Goal: Task Accomplishment & Management: Use online tool/utility

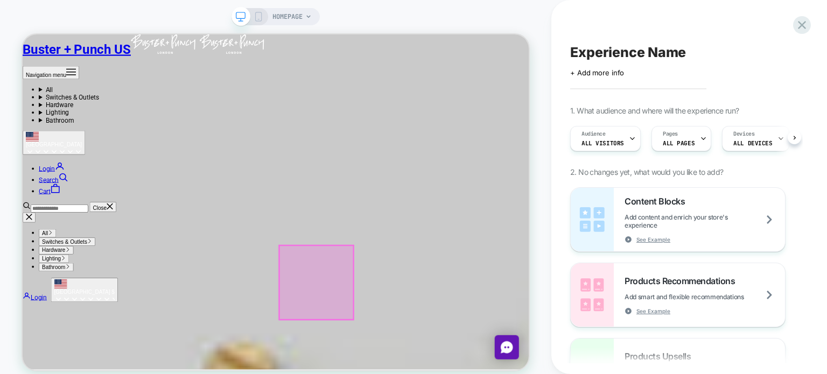
click at [433, 374] on div at bounding box center [414, 365] width 99 height 99
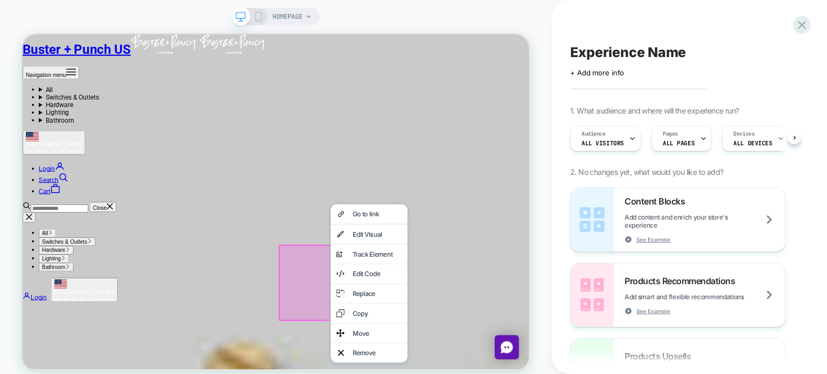
click at [433, 374] on div "Replace" at bounding box center [484, 380] width 102 height 26
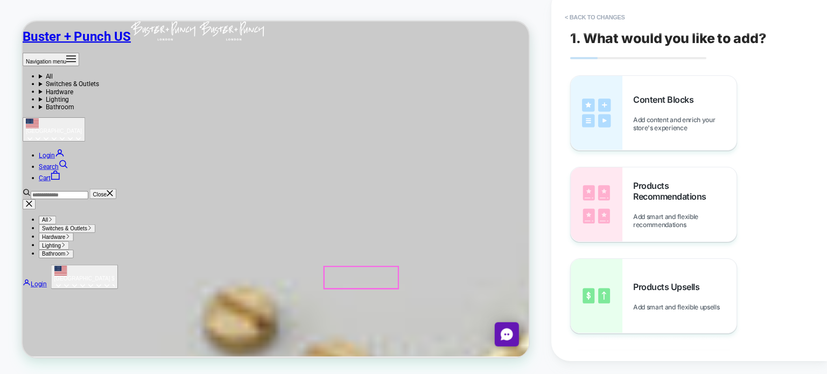
scroll to position [0, 105]
click at [611, 15] on button "< Back to changes" at bounding box center [594, 17] width 71 height 17
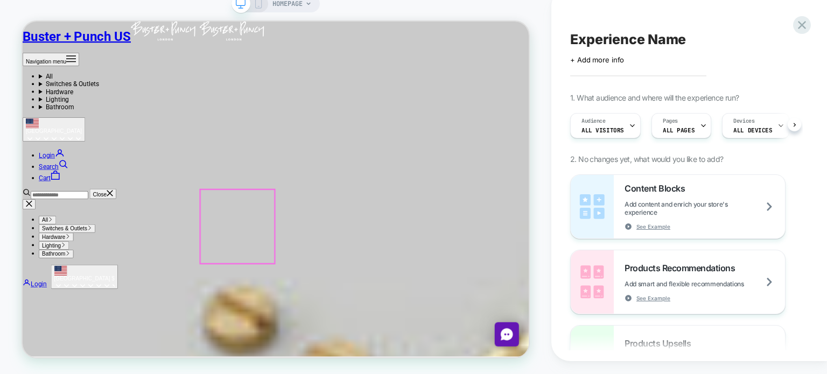
scroll to position [0, 0]
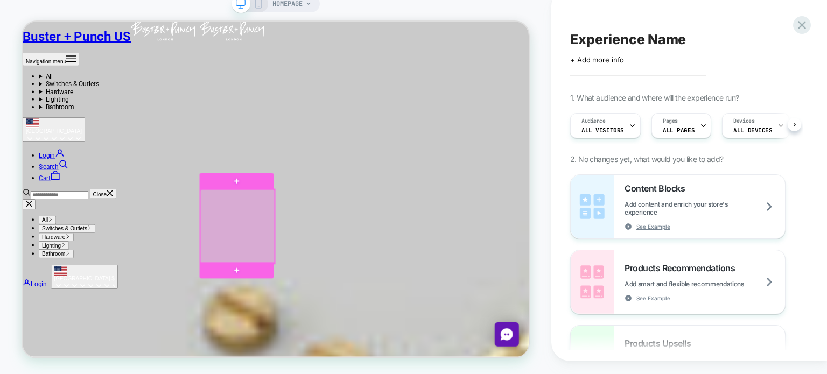
click at [317, 319] on div at bounding box center [309, 295] width 99 height 99
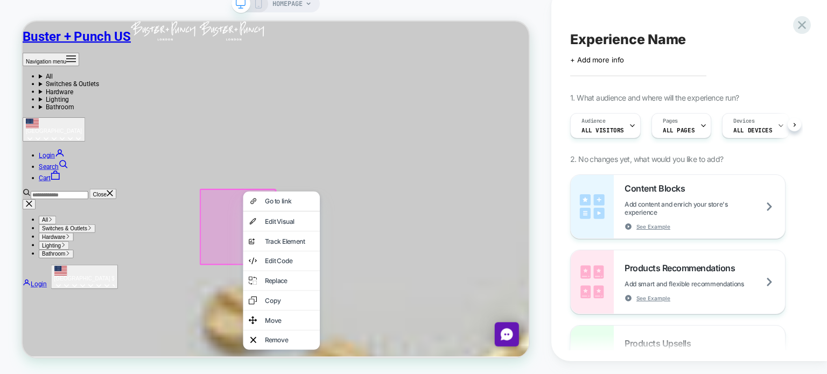
click at [317, 319] on div "analytics-plus-line-svgrepo-com Track Element" at bounding box center [368, 315] width 102 height 26
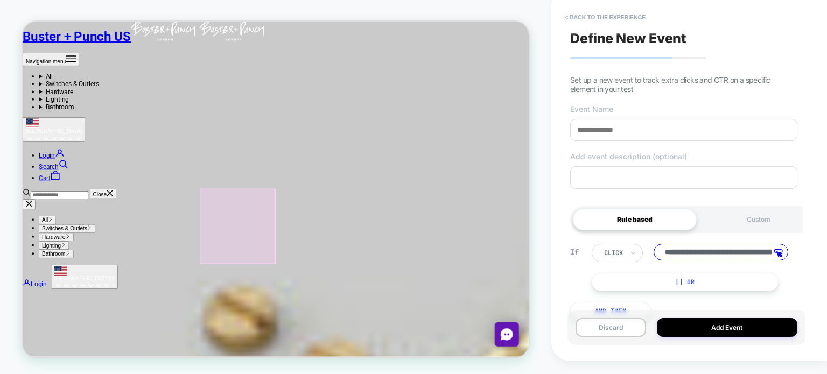
click at [327, 334] on div at bounding box center [308, 294] width 101 height 101
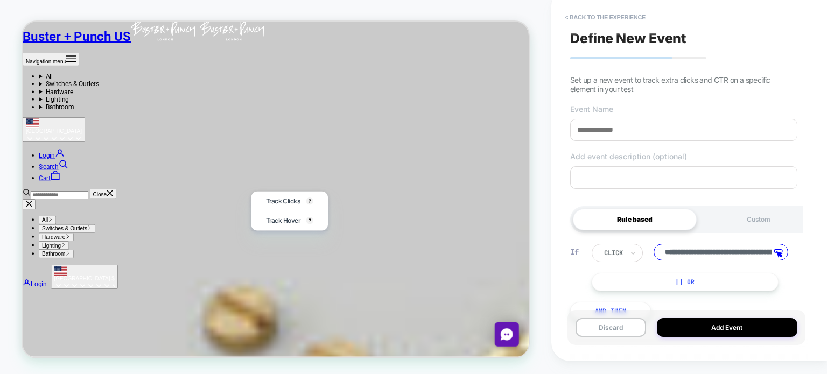
click at [321, 297] on div at bounding box center [307, 293] width 99 height 99
click at [312, 298] on div at bounding box center [307, 293] width 99 height 99
click at [627, 18] on button "< back to the experience" at bounding box center [605, 17] width 92 height 17
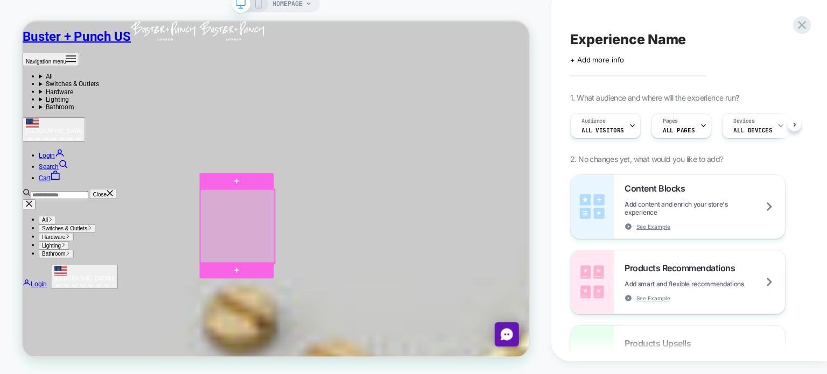
drag, startPoint x: 313, startPoint y: 316, endPoint x: 304, endPoint y: 328, distance: 15.1
click at [304, 328] on div at bounding box center [309, 295] width 99 height 99
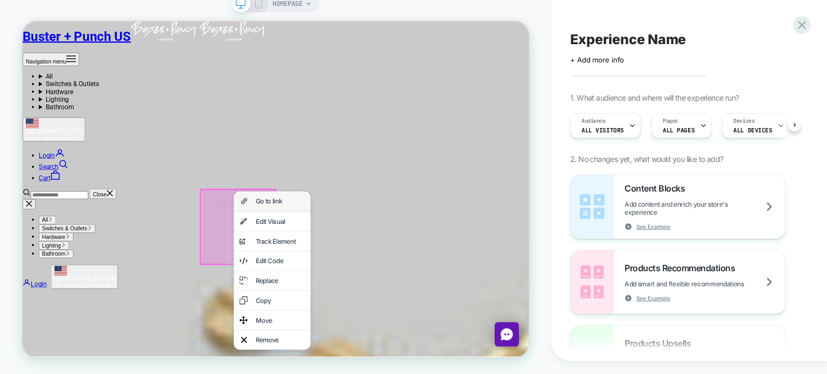
click at [366, 264] on div "Go to link" at bounding box center [366, 261] width 66 height 11
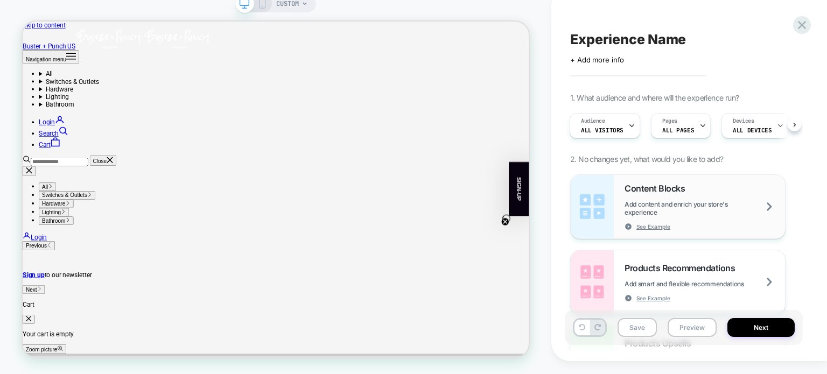
click at [754, 212] on span "Add content and enrich your store's experience" at bounding box center [705, 208] width 160 height 16
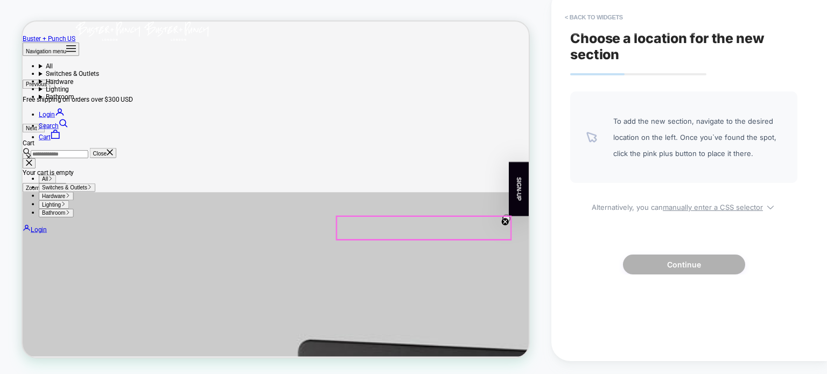
scroll to position [162, 0]
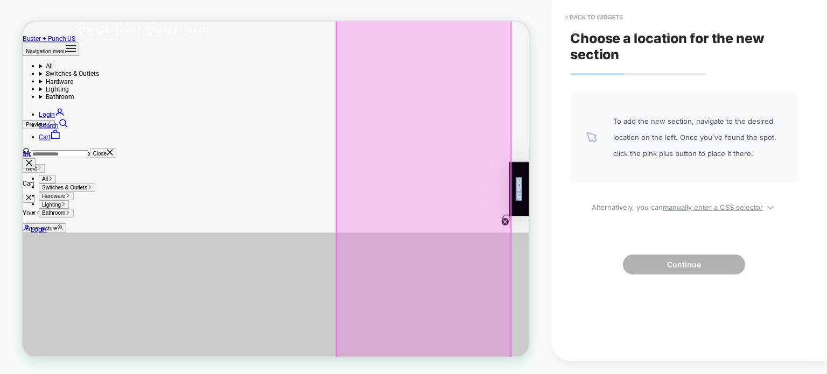
click at [563, 250] on div at bounding box center [558, 301] width 233 height 699
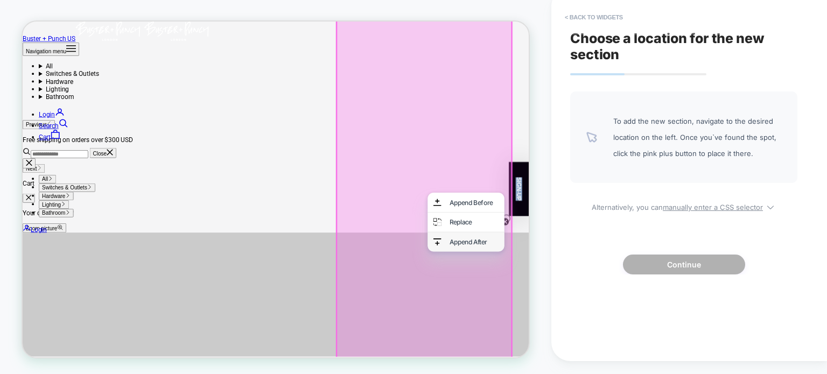
click at [615, 321] on div "Append After" at bounding box center [625, 315] width 66 height 11
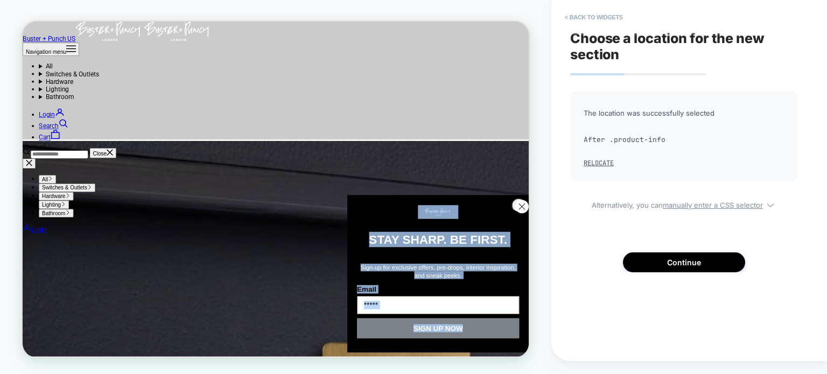
scroll to position [2513, 0]
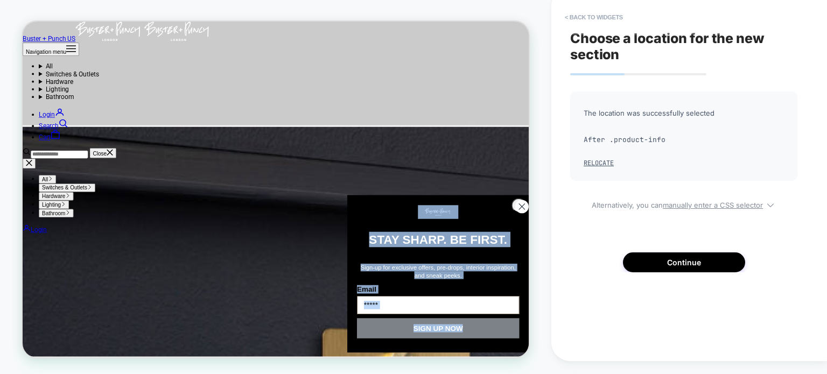
click at [682, 267] on circle "Close dialog" at bounding box center [689, 269] width 18 height 18
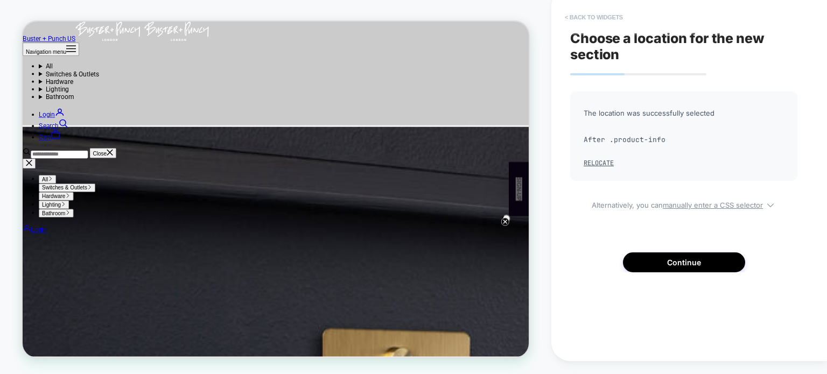
click at [582, 13] on button "< Back to widgets" at bounding box center [593, 17] width 69 height 17
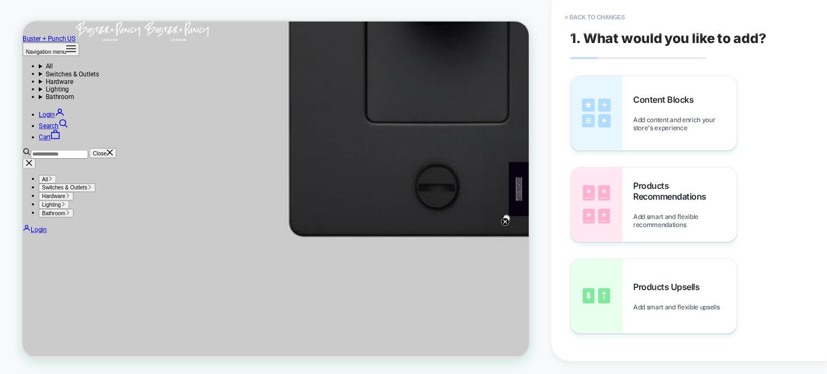
scroll to position [1994, 0]
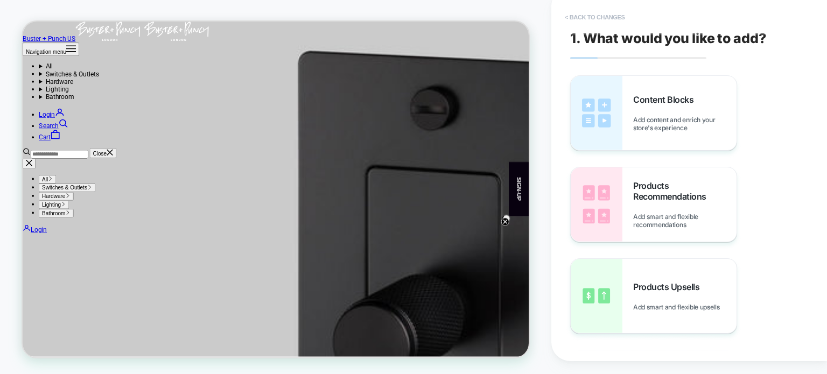
scroll to position [593, 0]
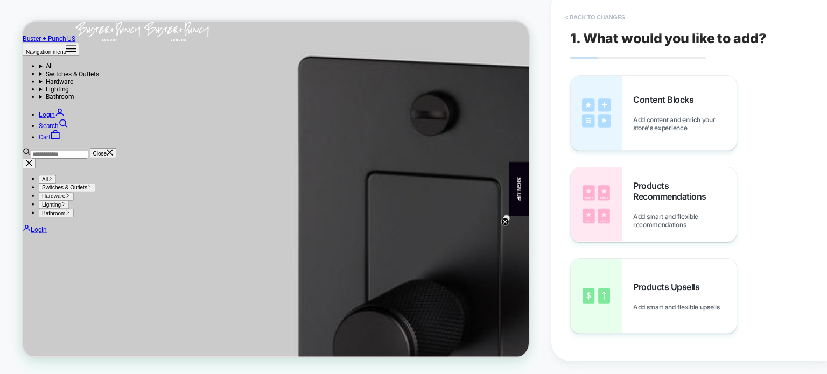
click at [592, 19] on button "< Back to changes" at bounding box center [594, 17] width 71 height 17
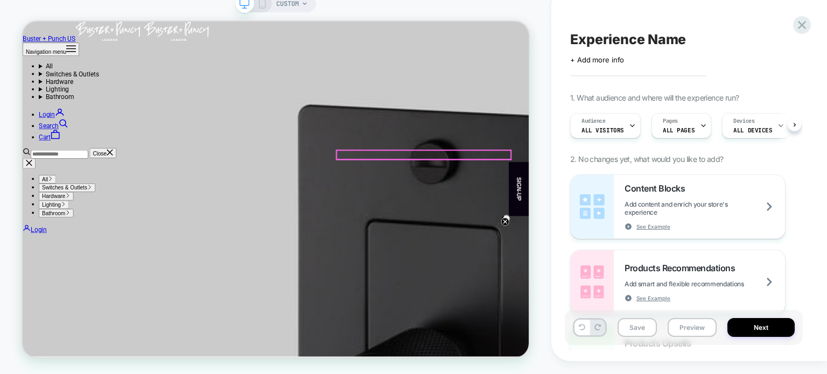
scroll to position [432, 0]
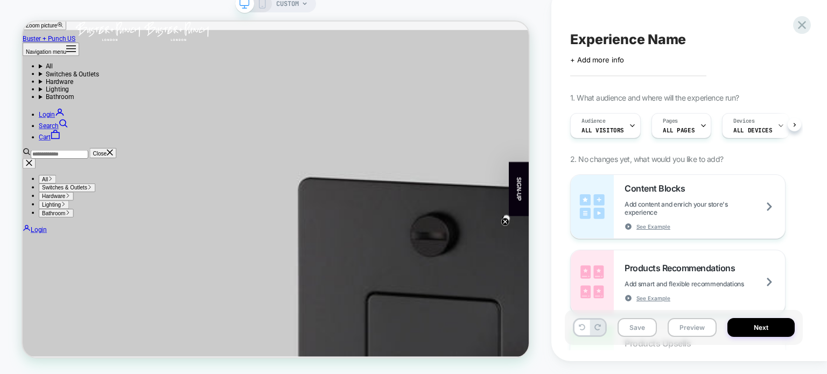
click at [265, 2] on rect at bounding box center [263, 3] width 6 height 9
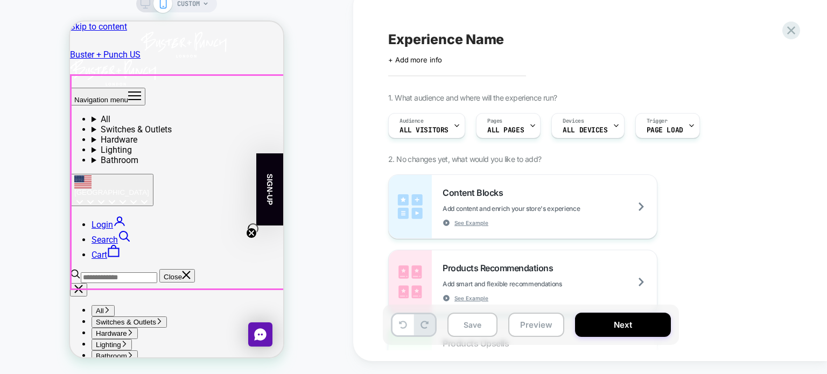
scroll to position [0, 2918]
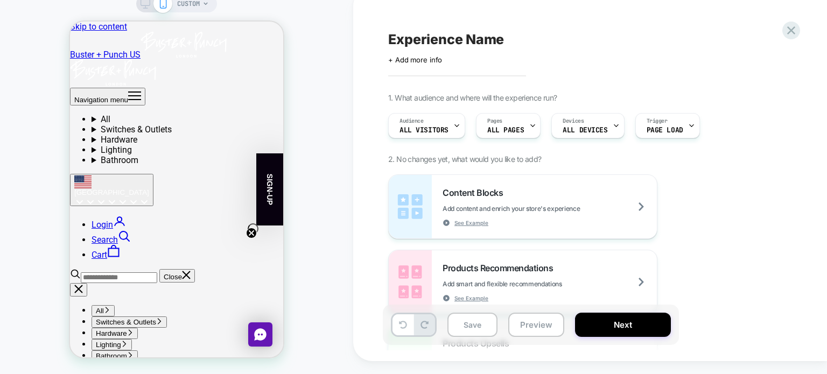
click at [188, 5] on span "CUSTOM" at bounding box center [188, 3] width 23 height 17
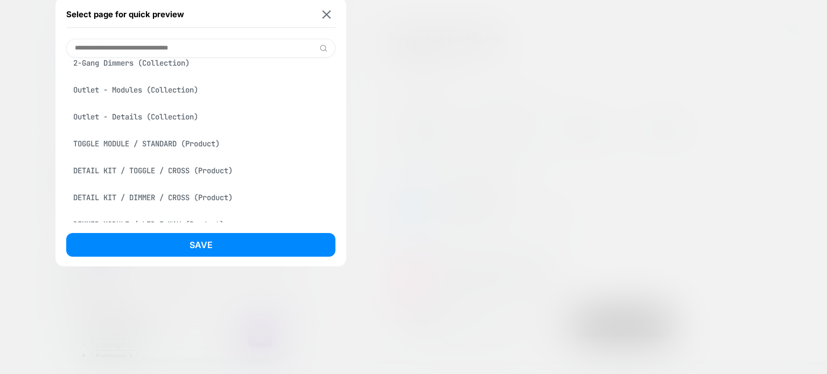
scroll to position [269, 0]
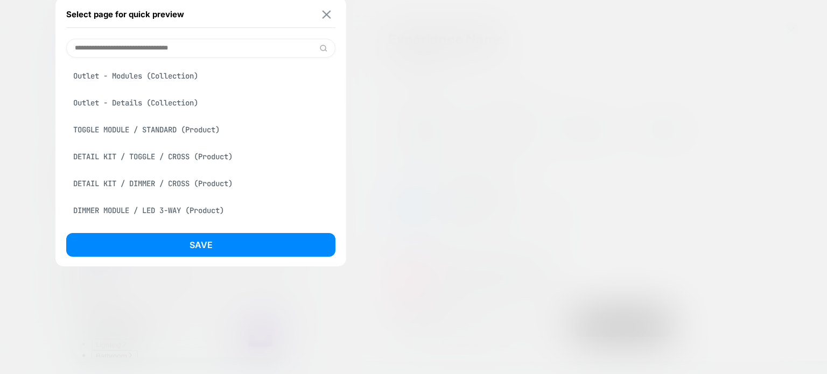
click at [328, 14] on img at bounding box center [327, 14] width 9 height 8
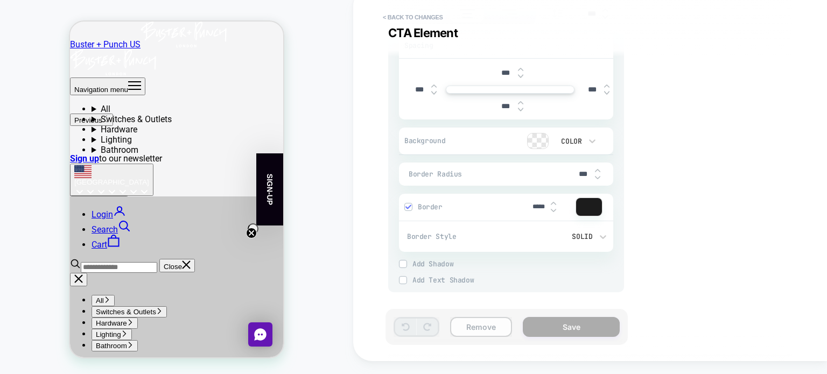
click at [477, 325] on button "Remove" at bounding box center [481, 327] width 62 height 20
type textarea "*"
click at [430, 19] on button "< Back to changes" at bounding box center [412, 17] width 71 height 17
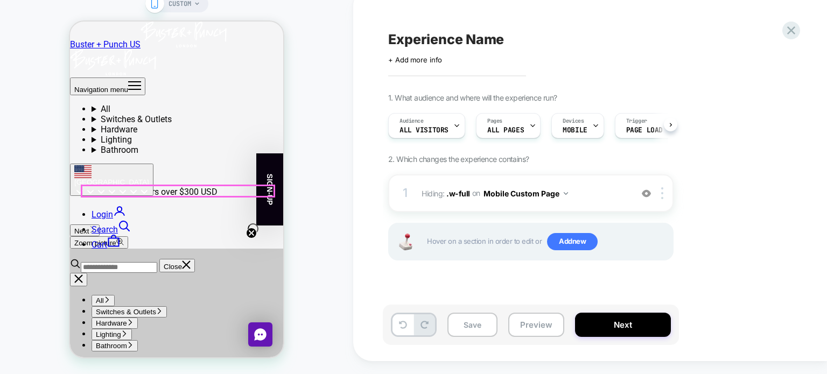
scroll to position [235, 0]
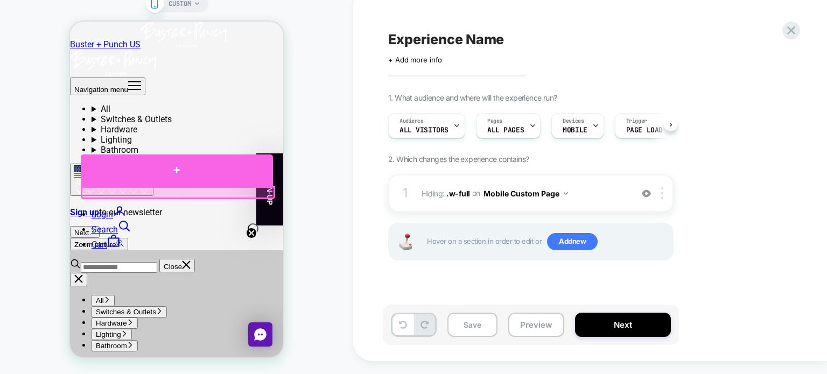
drag, startPoint x: 152, startPoint y: 191, endPoint x: 197, endPoint y: 169, distance: 50.3
click at [197, 186] on div at bounding box center [177, 186] width 192 height 0
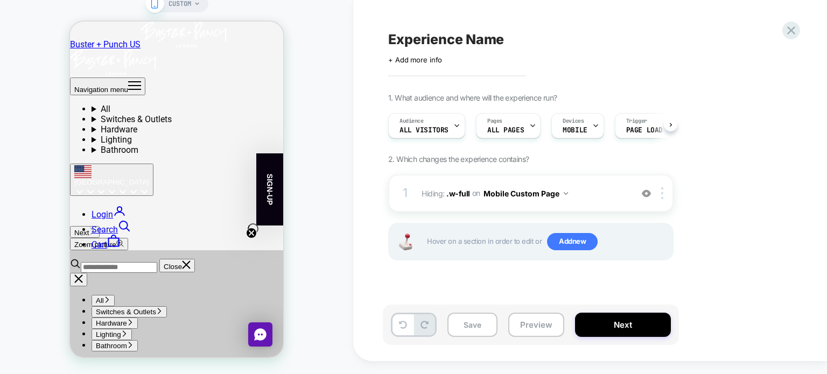
click at [197, 6] on icon at bounding box center [197, 4] width 6 height 6
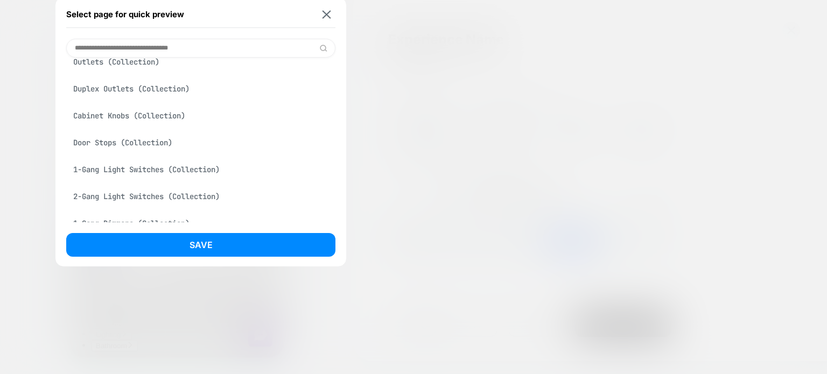
scroll to position [0, 0]
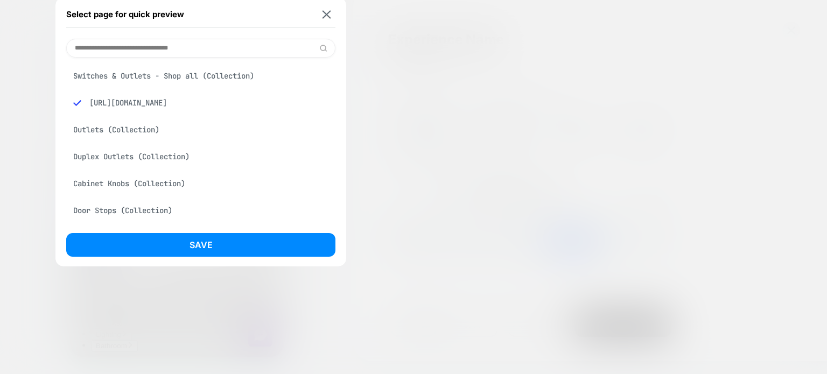
click at [330, 19] on div "Select page for quick preview" at bounding box center [200, 14] width 269 height 27
click at [325, 13] on img at bounding box center [327, 14] width 9 height 8
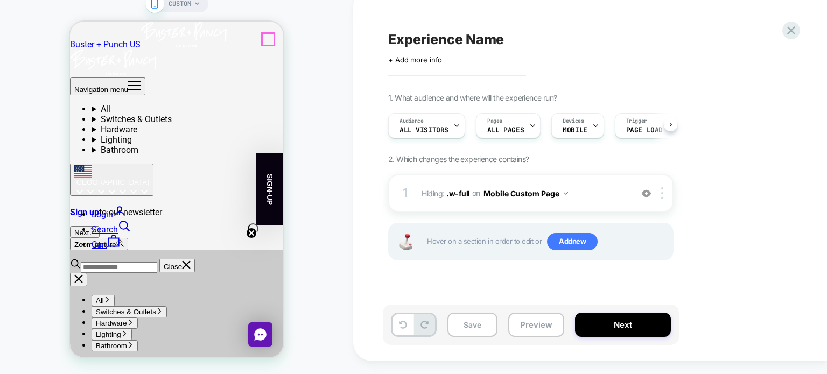
click at [120, 235] on icon "Secondary navigation" at bounding box center [113, 241] width 13 height 13
click at [794, 32] on icon at bounding box center [791, 30] width 15 height 15
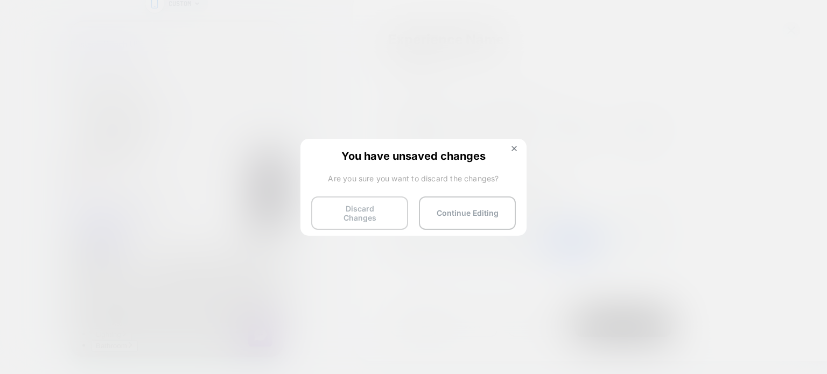
click at [384, 208] on button "Discard Changes" at bounding box center [359, 213] width 97 height 33
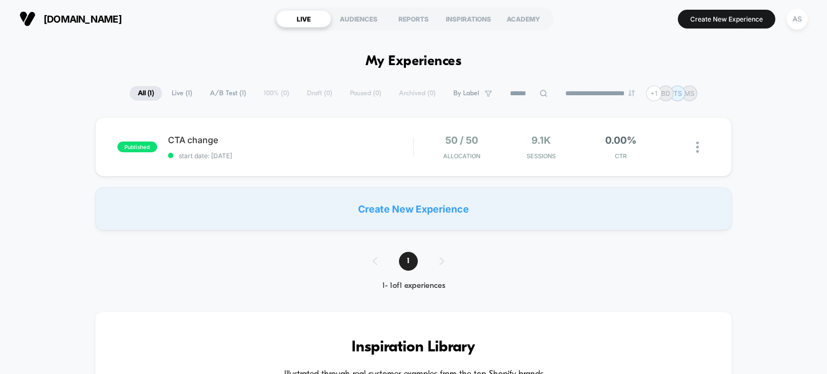
click at [395, 211] on div "Create New Experience" at bounding box center [413, 208] width 637 height 43
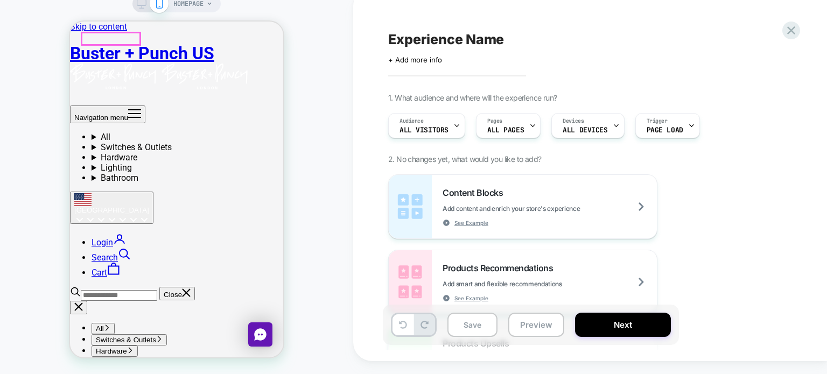
click at [128, 107] on icon "Primary navigation" at bounding box center [134, 113] width 13 height 13
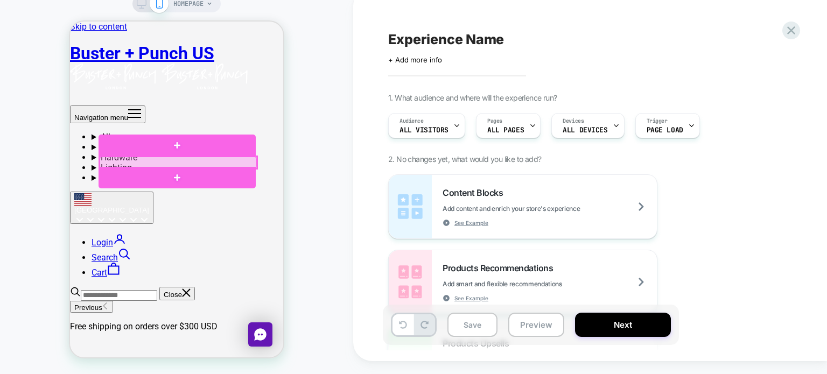
click at [136, 160] on div at bounding box center [178, 162] width 157 height 11
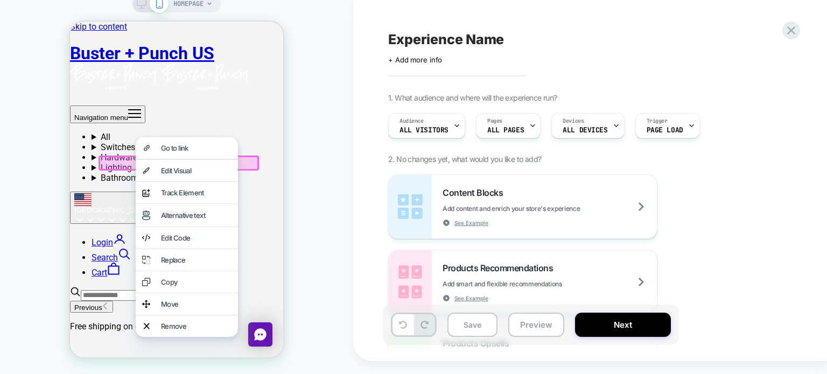
click at [136, 160] on div "Go to link Edit Visual analytics-plus-line-svgrepo-com Track Element Alternativ…" at bounding box center [187, 237] width 102 height 200
click at [167, 159] on div "Go to link" at bounding box center [187, 148] width 102 height 22
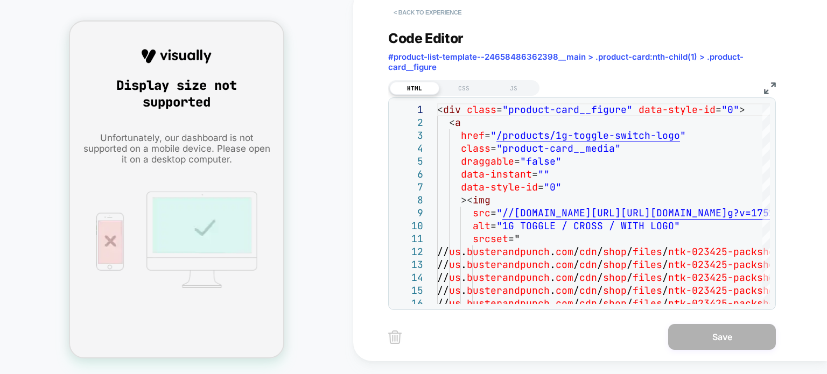
click at [396, 12] on button "< Back to experience" at bounding box center [427, 12] width 79 height 17
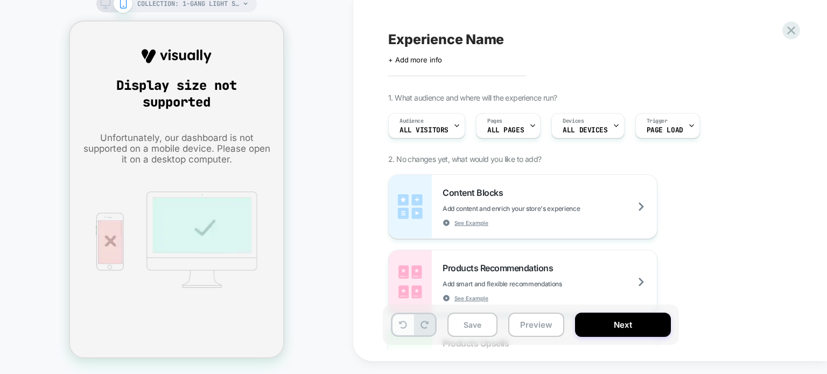
click at [401, 326] on icon at bounding box center [403, 325] width 8 height 8
click at [401, 327] on icon at bounding box center [403, 325] width 8 height 8
click at [788, 29] on icon at bounding box center [791, 30] width 15 height 15
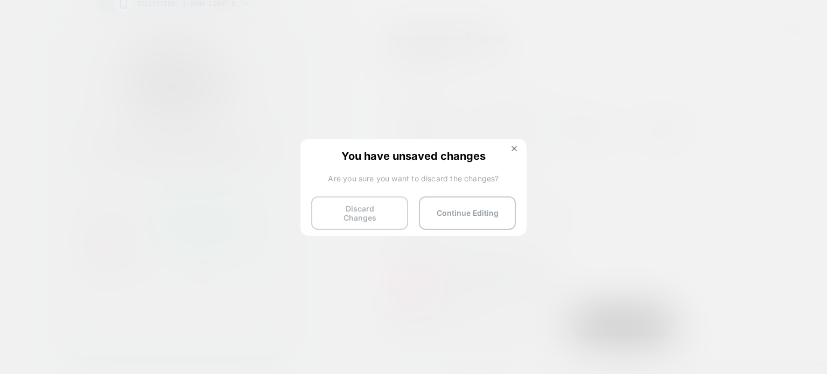
click at [383, 213] on button "Discard Changes" at bounding box center [359, 213] width 97 height 33
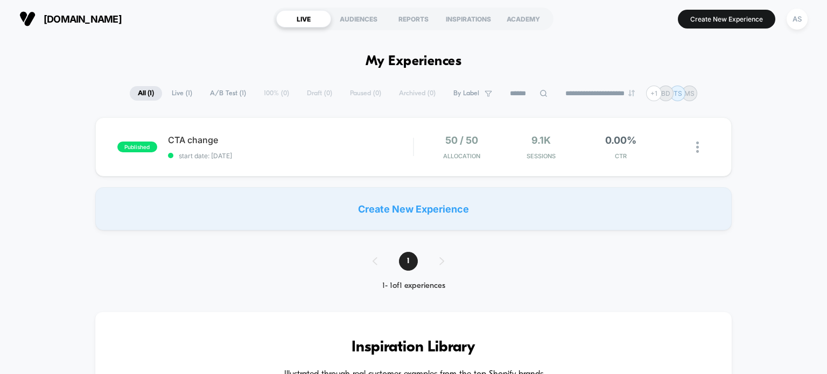
click at [375, 222] on div "Create New Experience" at bounding box center [413, 208] width 637 height 43
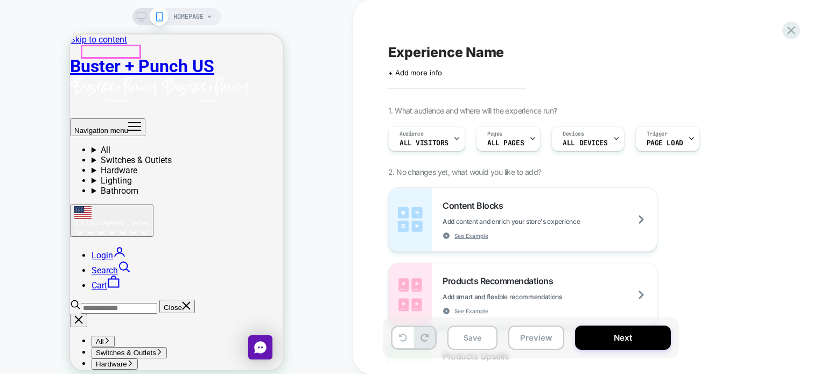
click at [129, 123] on icon "Primary navigation" at bounding box center [135, 127] width 12 height 8
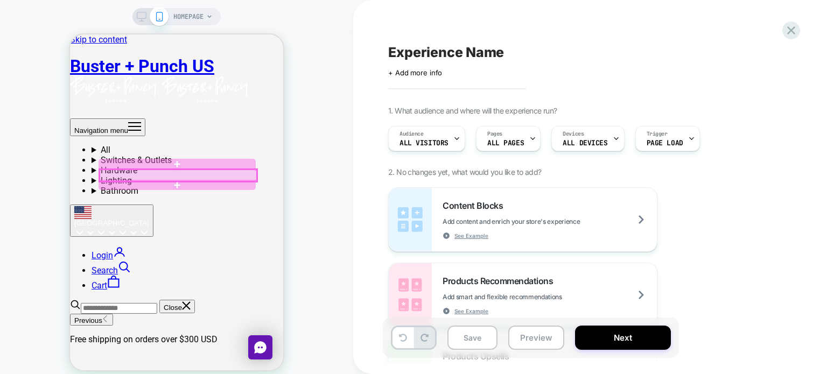
click at [167, 173] on div at bounding box center [178, 175] width 157 height 11
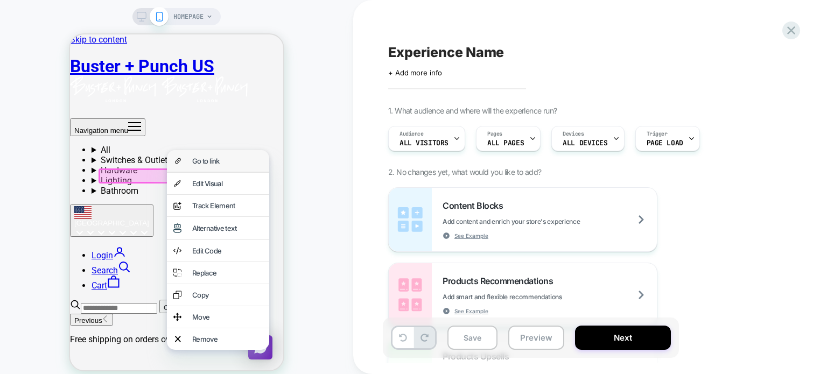
click at [214, 163] on div "Go to link" at bounding box center [227, 161] width 71 height 9
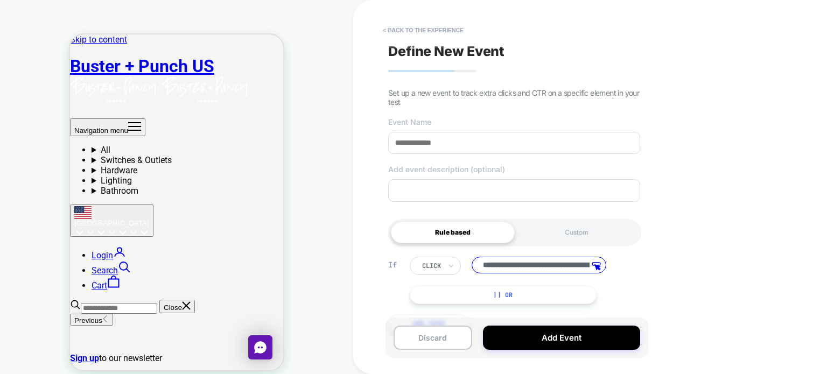
click at [340, 140] on div "COLLECTION: 1-Gang Light Switches (Category) COLLECTION: 1-Gang Light Switches …" at bounding box center [176, 194] width 353 height 366
click at [418, 27] on button "< back to the experience" at bounding box center [423, 30] width 92 height 17
click at [395, 29] on button "< back to the experience" at bounding box center [423, 30] width 92 height 17
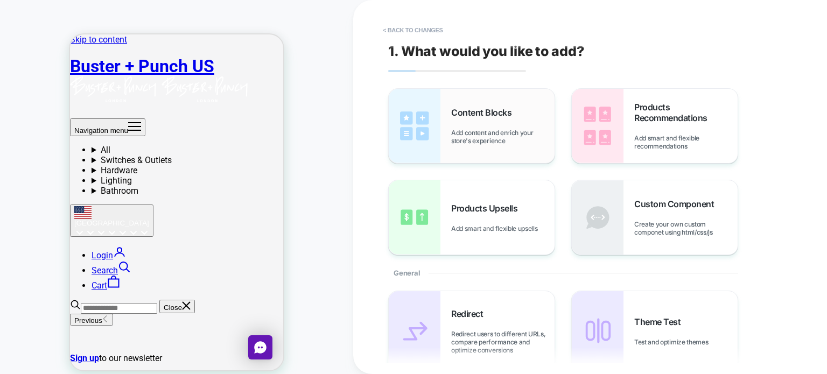
click at [508, 122] on div "Content Blocks Add content and enrich your store's experience" at bounding box center [502, 126] width 103 height 38
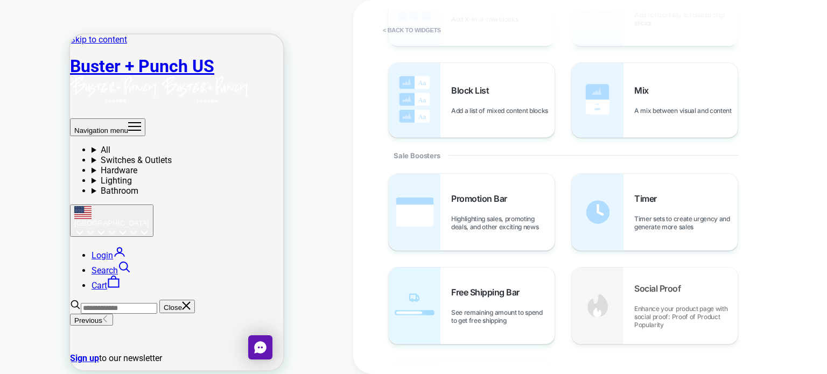
scroll to position [431, 0]
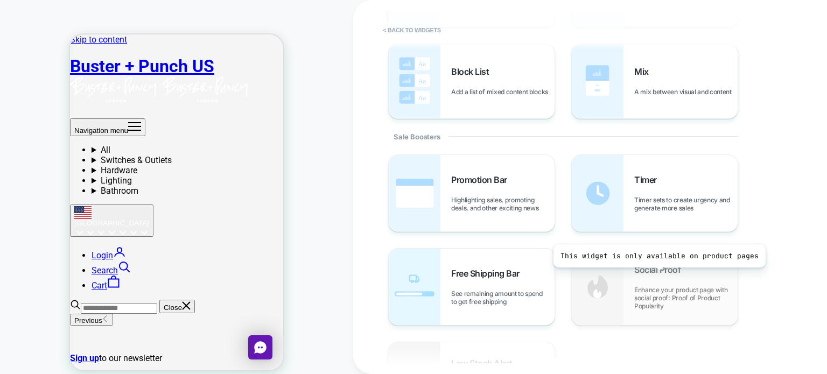
click at [657, 276] on div "Social Proof Enhance your product page with social proof: Proof of Product Popu…" at bounding box center [685, 287] width 103 height 46
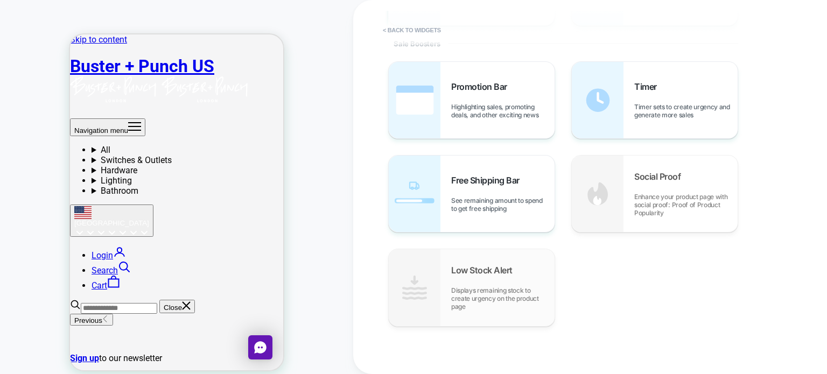
scroll to position [530, 0]
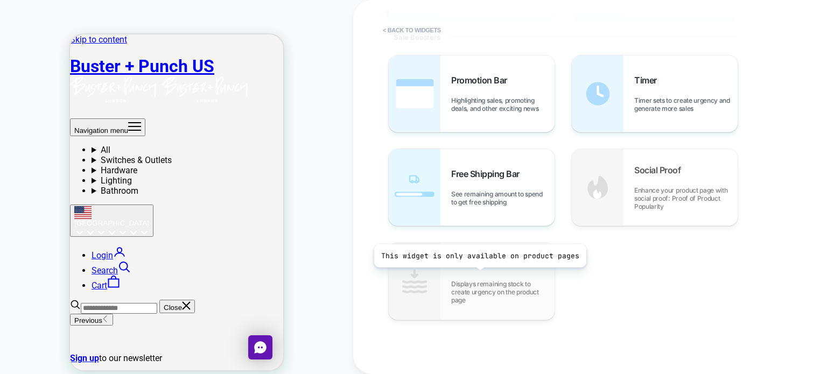
click at [478, 276] on div "Low Stock Alert Displays remaining stock to create urgency on the product page" at bounding box center [502, 281] width 103 height 46
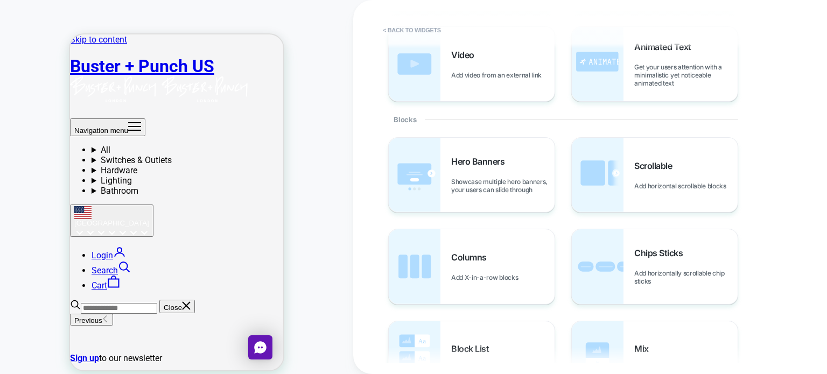
scroll to position [0, 0]
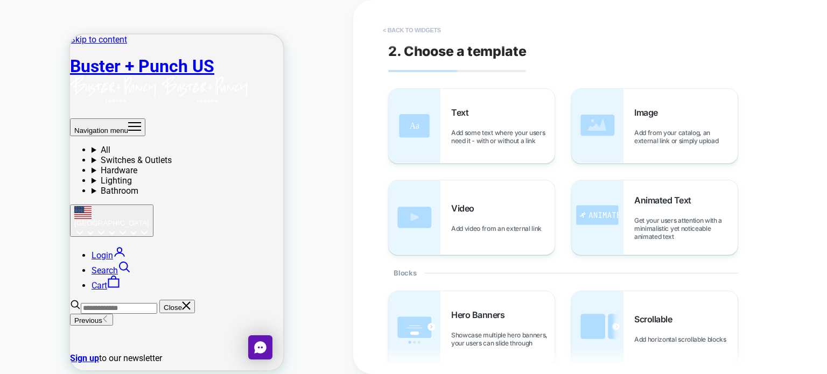
click at [435, 26] on button "< Back to widgets" at bounding box center [411, 30] width 69 height 17
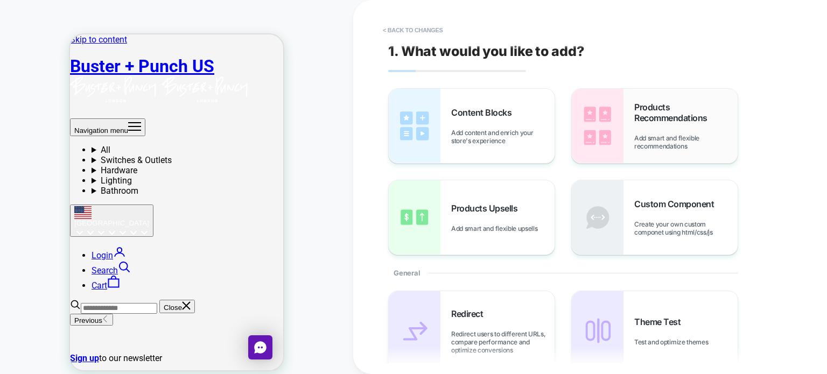
click at [653, 132] on div "Products Recommendations Add smart and flexible recommendations" at bounding box center [685, 126] width 103 height 48
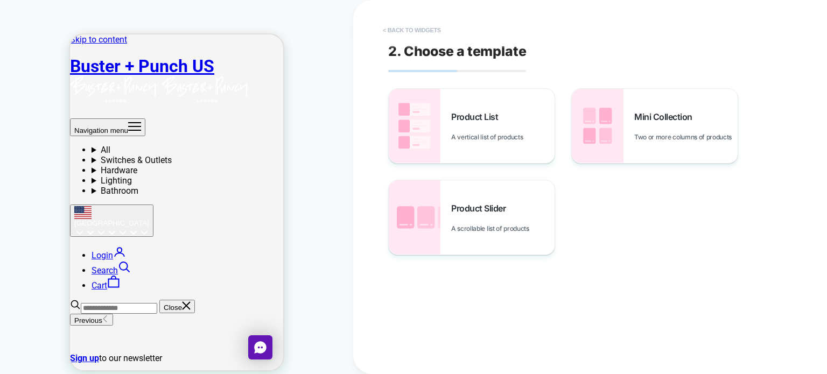
click at [426, 31] on button "< Back to widgets" at bounding box center [411, 30] width 69 height 17
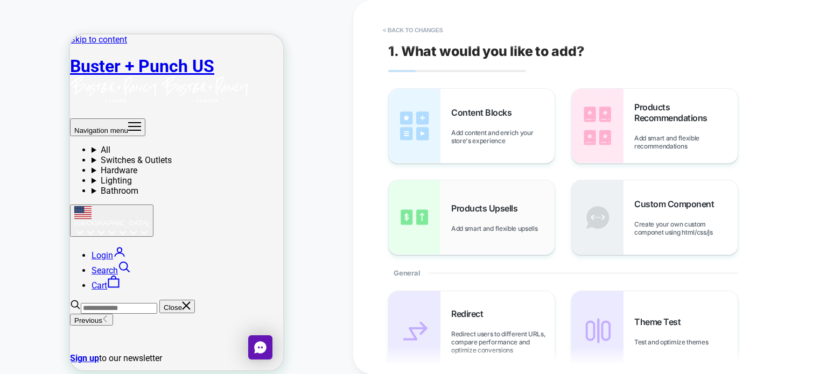
click at [488, 212] on span "Products Upsells" at bounding box center [487, 208] width 72 height 11
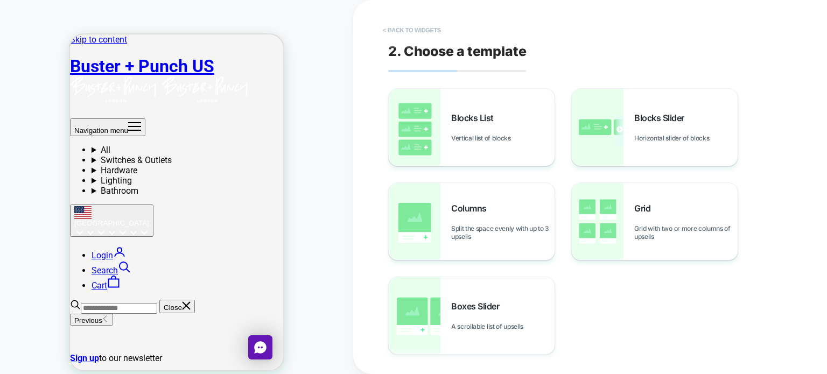
click at [427, 31] on button "< Back to widgets" at bounding box center [411, 30] width 69 height 17
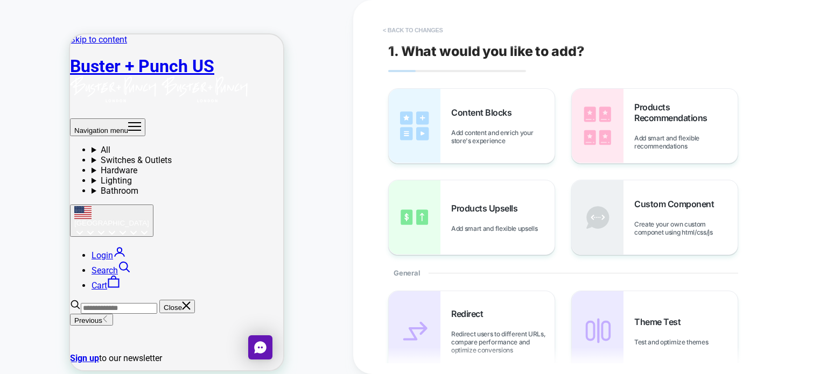
click at [411, 28] on button "< Back to changes" at bounding box center [412, 30] width 71 height 17
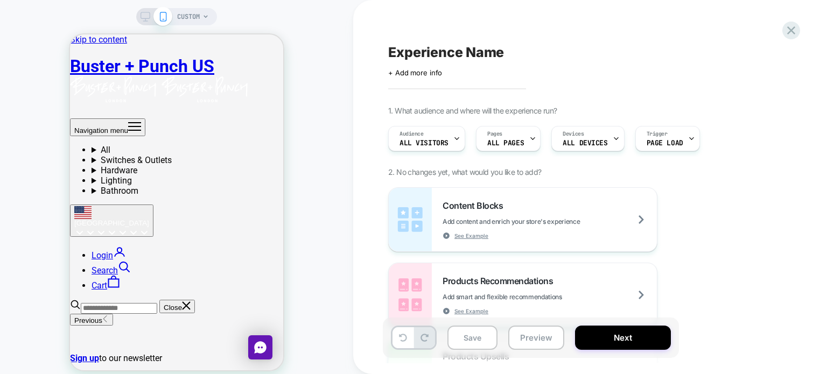
click at [290, 193] on div "CUSTOM" at bounding box center [176, 194] width 353 height 366
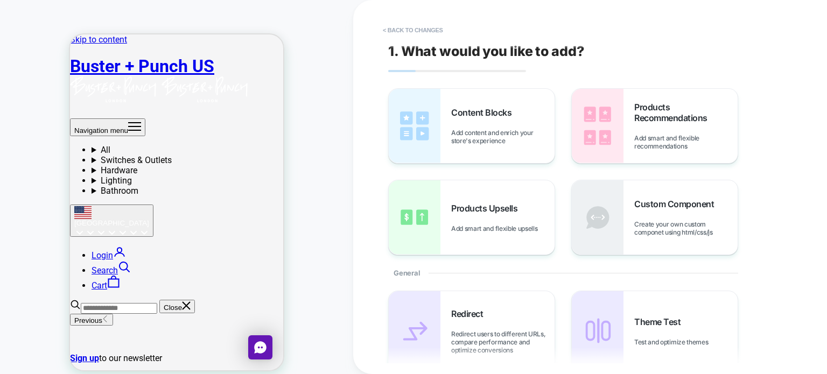
scroll to position [13, 0]
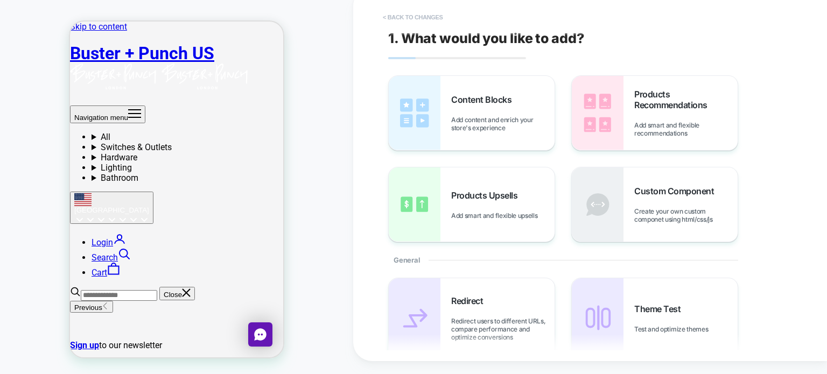
click at [397, 14] on button "< Back to changes" at bounding box center [412, 17] width 71 height 17
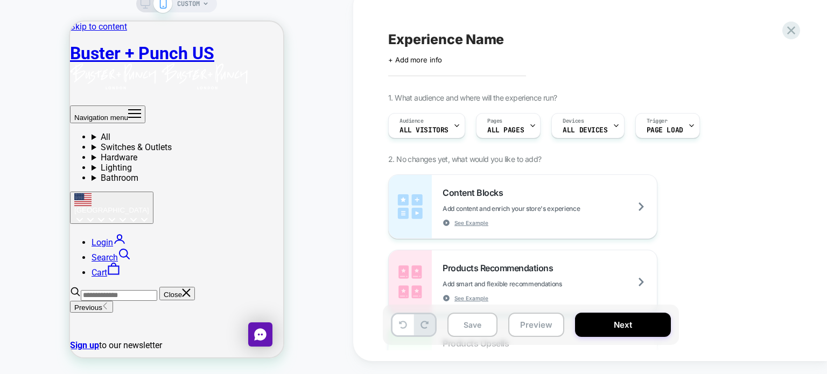
click at [287, 236] on div "CUSTOM" at bounding box center [176, 181] width 353 height 366
click at [310, 229] on div "CUSTOM" at bounding box center [176, 181] width 353 height 366
click at [306, 208] on div "CUSTOM" at bounding box center [176, 181] width 353 height 366
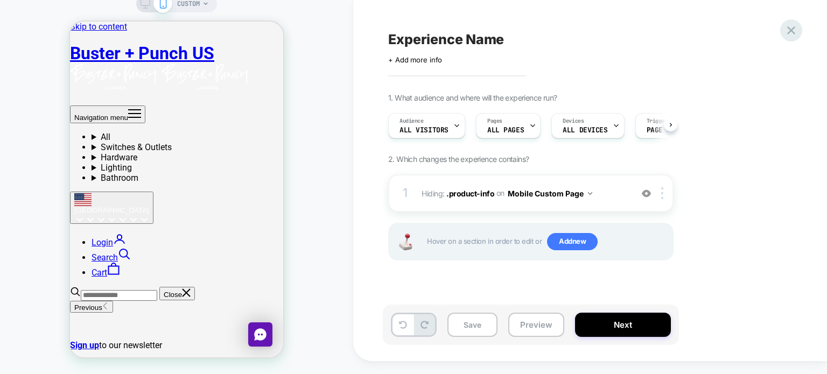
click at [800, 29] on div at bounding box center [791, 30] width 22 height 22
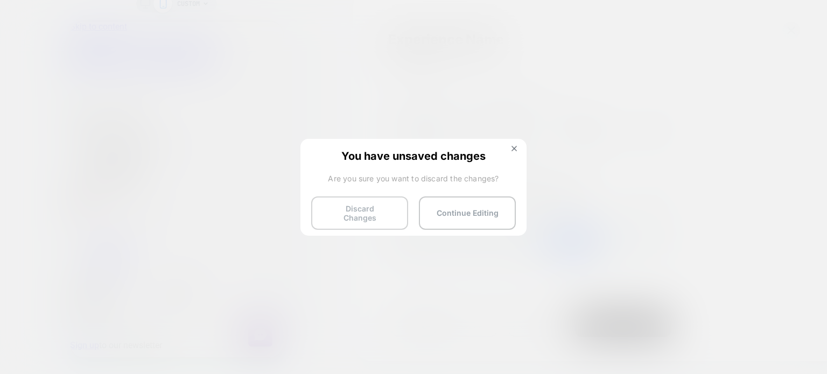
click at [370, 215] on button "Discard Changes" at bounding box center [359, 213] width 97 height 33
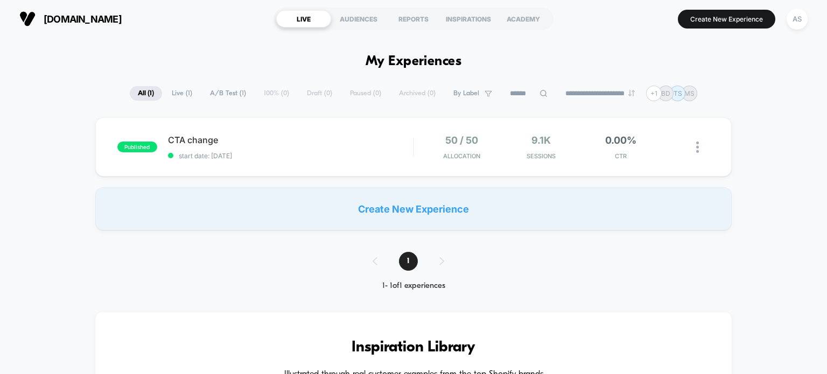
click at [367, 195] on div "Create New Experience" at bounding box center [413, 208] width 637 height 43
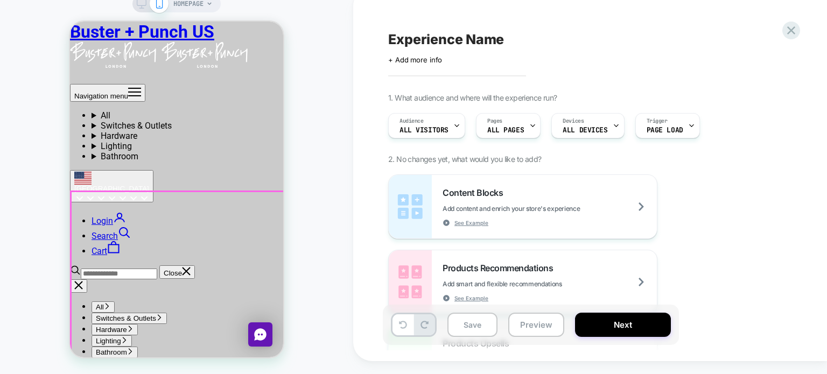
scroll to position [269, 0]
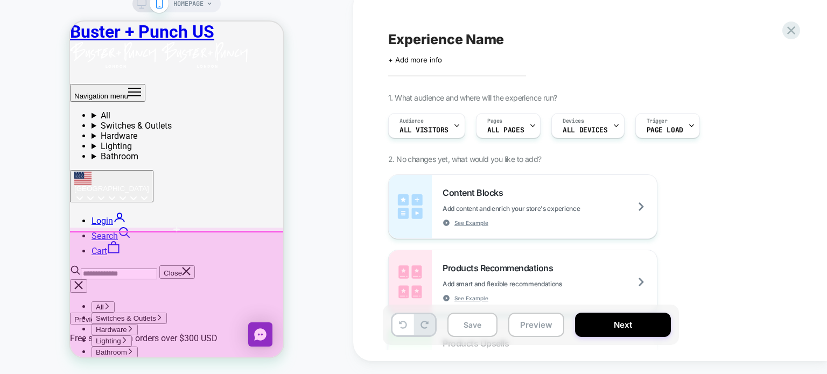
click at [187, 294] on div at bounding box center [178, 332] width 220 height 200
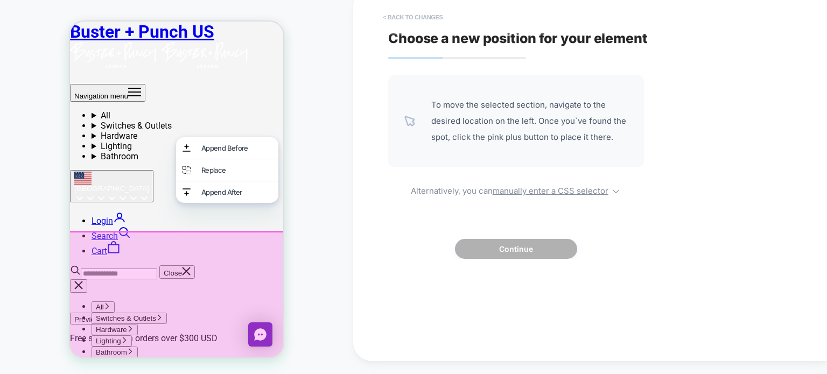
click at [401, 26] on button "< Back to changes" at bounding box center [412, 17] width 71 height 17
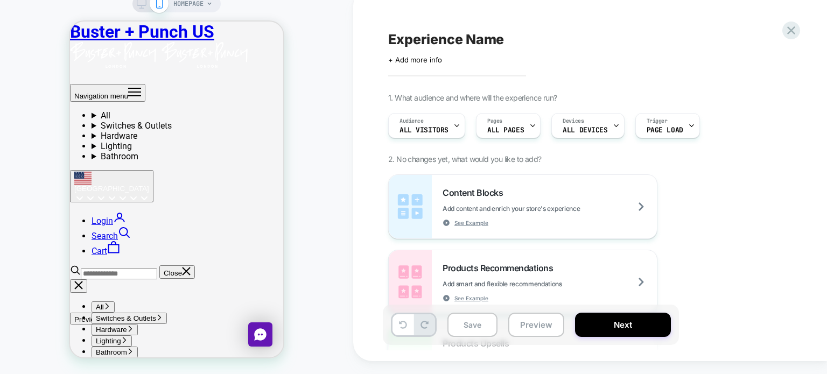
drag, startPoint x: 216, startPoint y: 289, endPoint x: 206, endPoint y: 295, distance: 12.3
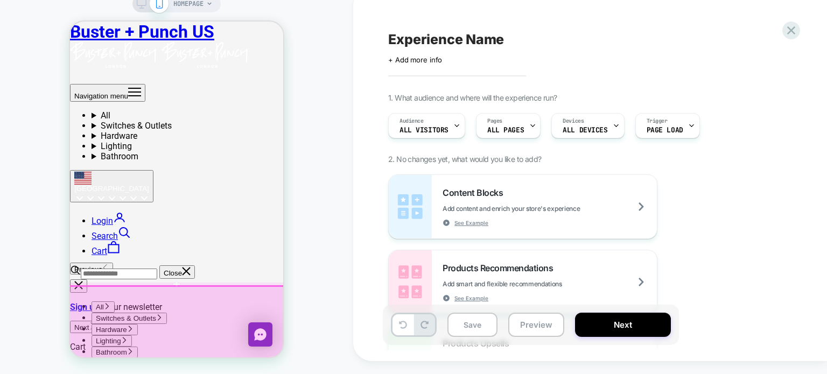
scroll to position [269, 0]
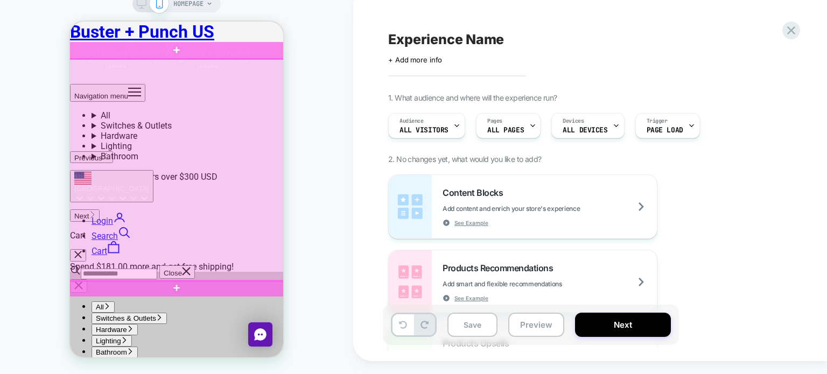
click at [202, 166] on div at bounding box center [177, 170] width 244 height 222
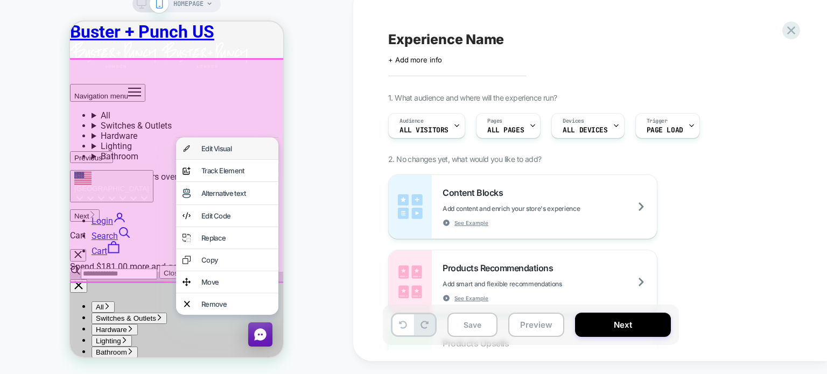
click at [216, 148] on div "Edit Visual" at bounding box center [236, 148] width 71 height 9
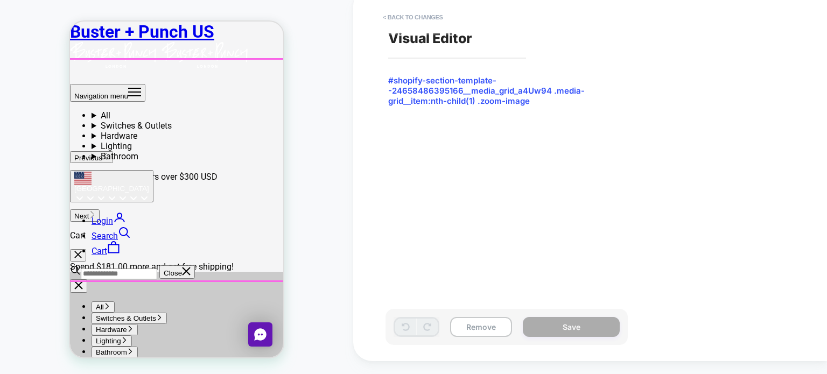
scroll to position [248, 0]
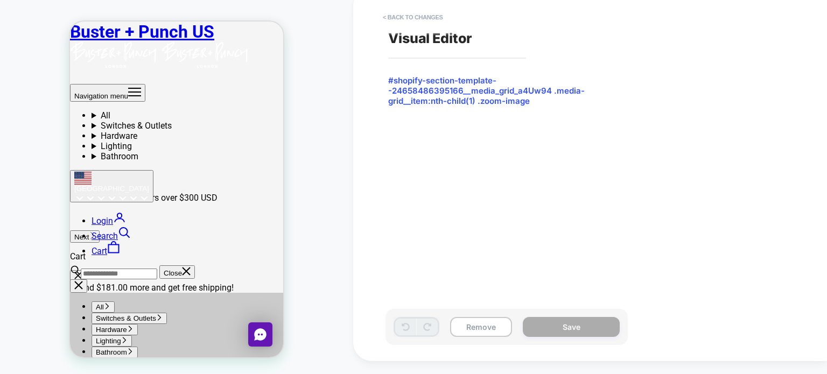
click at [414, 6] on div "Visual Editor #shopify-section-template--24658486395166__media_grid_a4Uw94 .med…" at bounding box center [585, 174] width 404 height 353
click at [413, 15] on button "< Back to changes" at bounding box center [412, 17] width 71 height 17
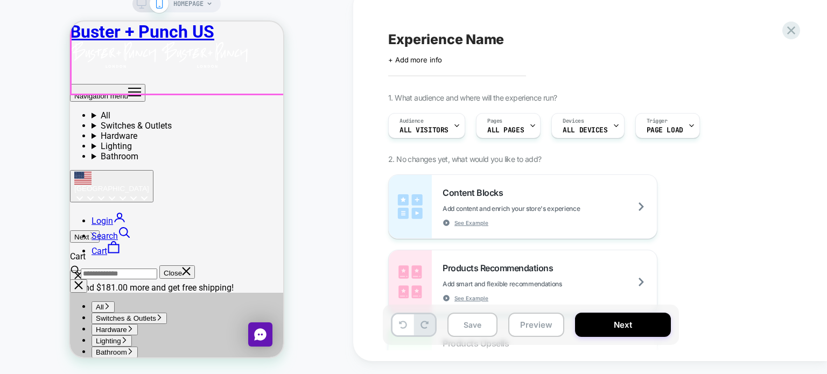
scroll to position [33, 0]
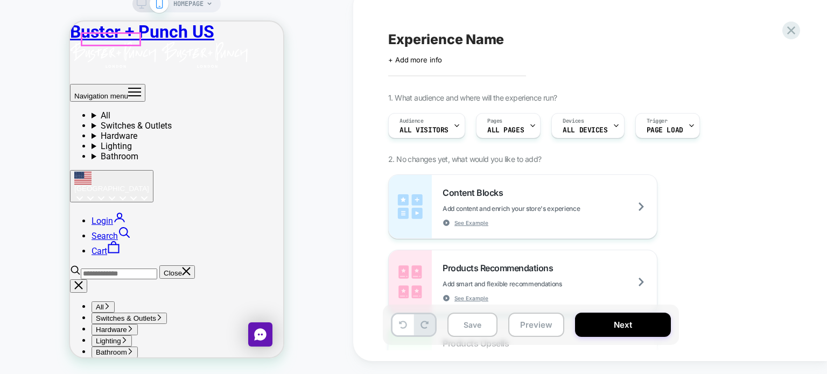
click at [128, 85] on icon "Primary navigation" at bounding box center [134, 91] width 13 height 13
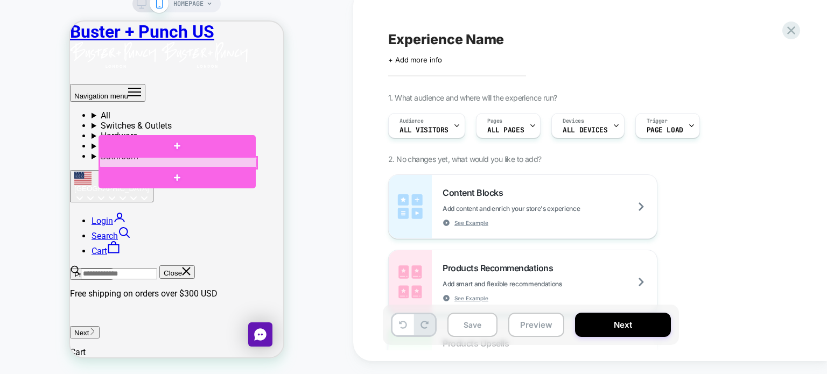
click at [123, 160] on div at bounding box center [178, 162] width 157 height 11
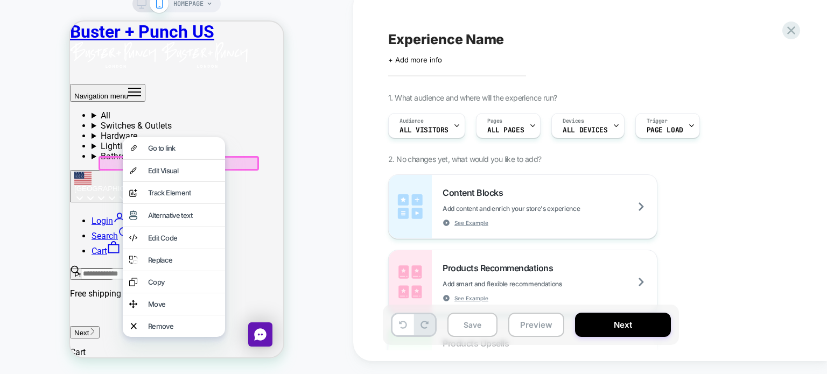
click at [172, 144] on div "Go to link" at bounding box center [183, 148] width 71 height 9
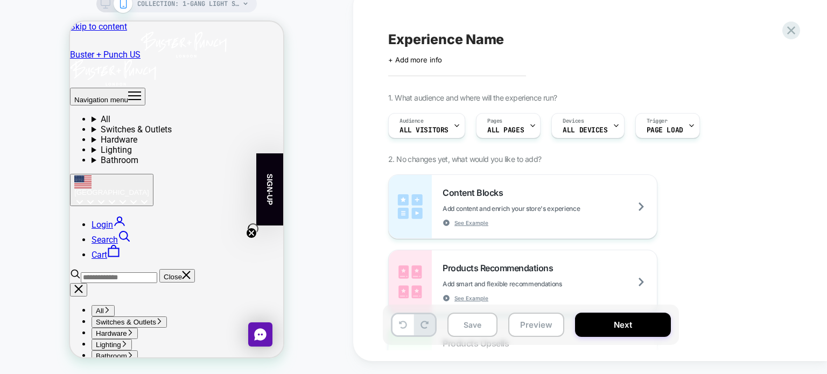
scroll to position [0, 0]
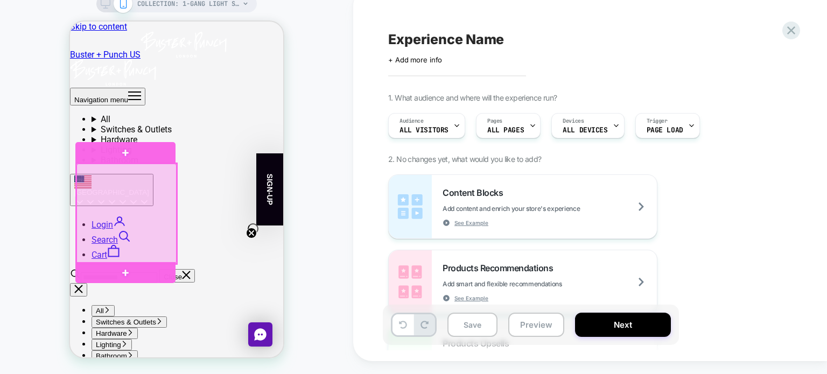
click at [121, 219] on div at bounding box center [126, 214] width 100 height 100
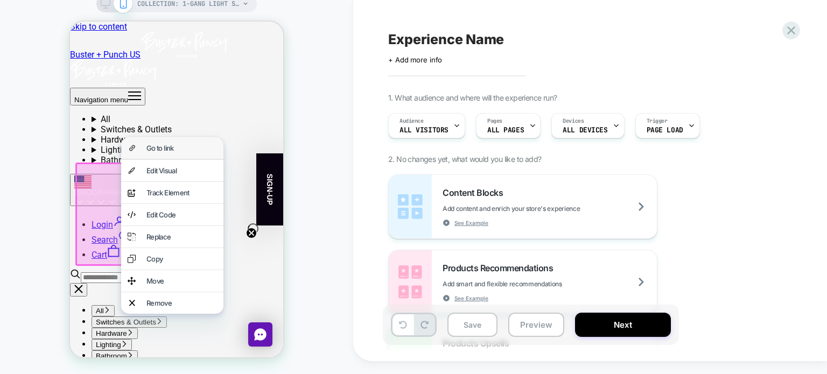
click at [163, 149] on div "Go to link" at bounding box center [181, 148] width 71 height 9
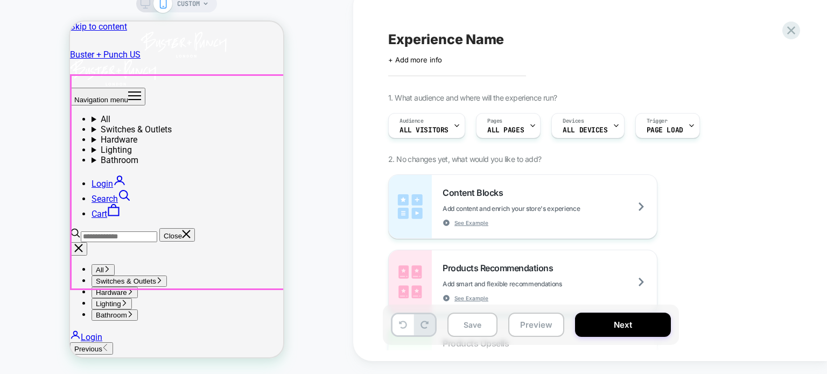
scroll to position [0, 673]
